Goal: Transaction & Acquisition: Purchase product/service

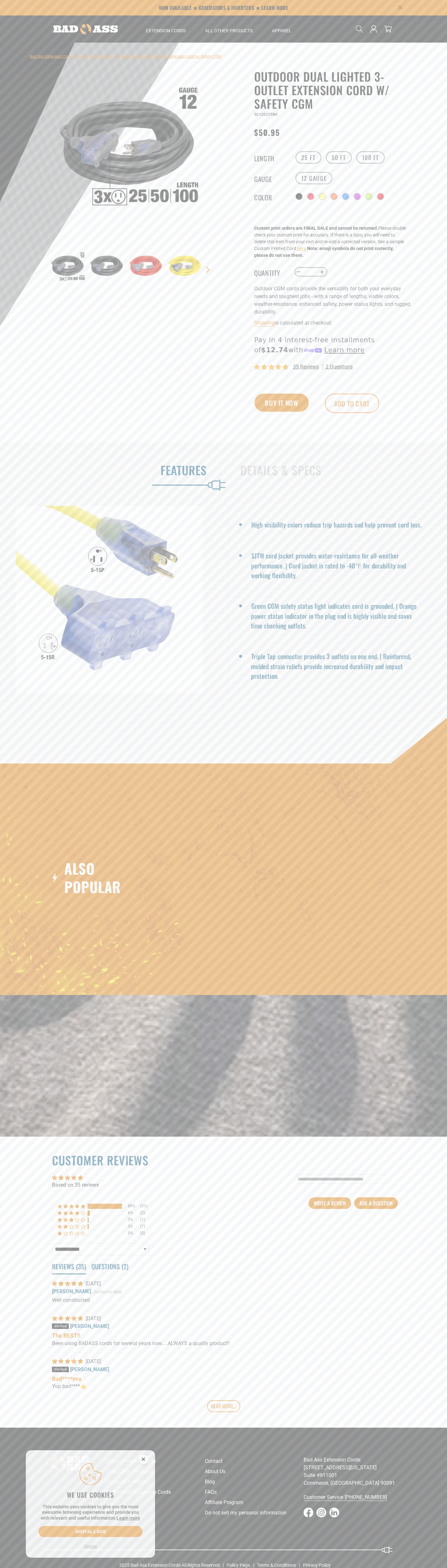
click at [306, 368] on span "35 reviews" at bounding box center [306, 366] width 26 height 6
click at [127, 326] on main-product-gallery at bounding box center [127, 326] width 184 height 13
click at [326, 404] on button "Add to cart" at bounding box center [298, 404] width 54 height 19
click at [388, 29] on icon at bounding box center [387, 29] width 8 height 8
